Goal: Transaction & Acquisition: Subscribe to service/newsletter

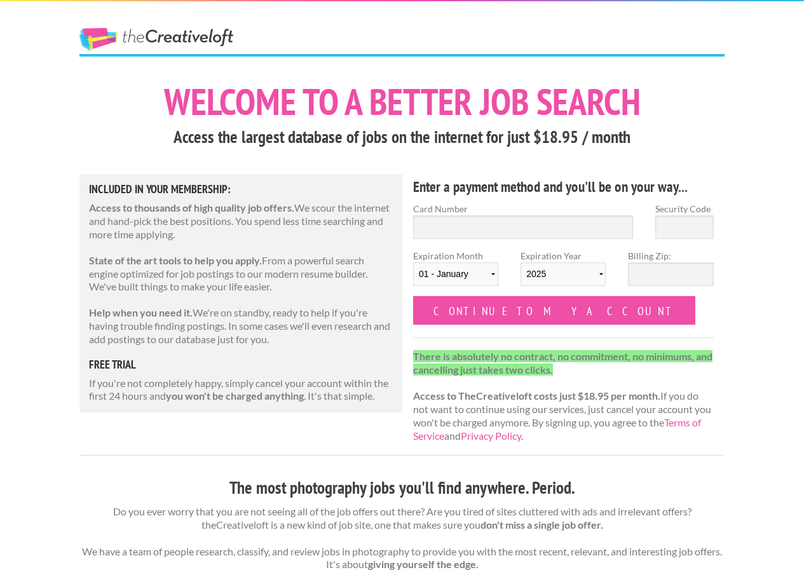
click at [723, 139] on h3 "Access the largest database of jobs on the internet for just $18.95 / month" at bounding box center [401, 137] width 645 height 24
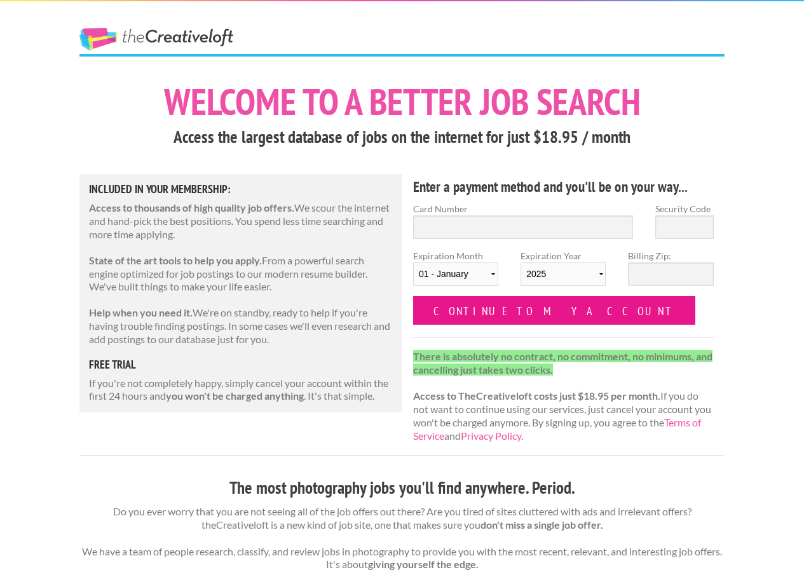
click at [500, 309] on input "Continue to my account" at bounding box center [554, 310] width 282 height 29
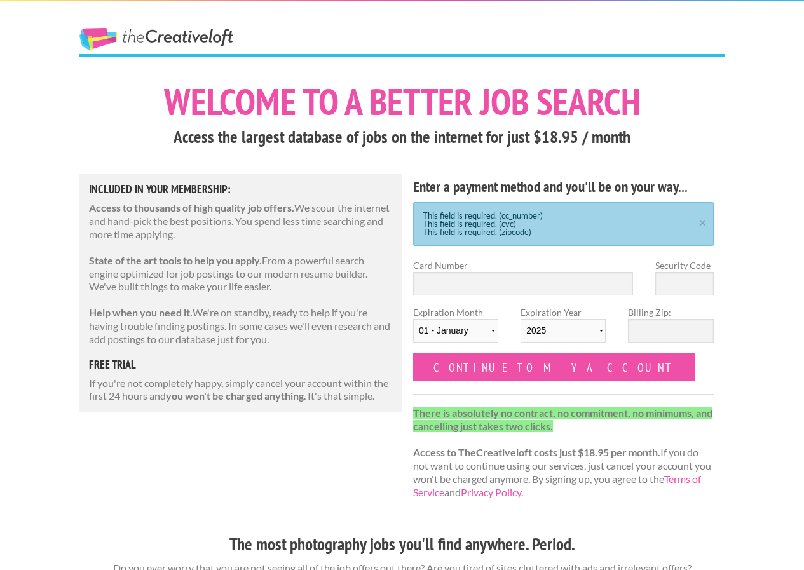
click at [278, 185] on h5 "Included in Your Membership:" at bounding box center [241, 189] width 304 height 11
click at [192, 52] on span "The Creative Loft" at bounding box center [179, 41] width 200 height 26
click at [204, 36] on link "The Creative Loft" at bounding box center [156, 39] width 154 height 23
